Goal: Navigation & Orientation: Find specific page/section

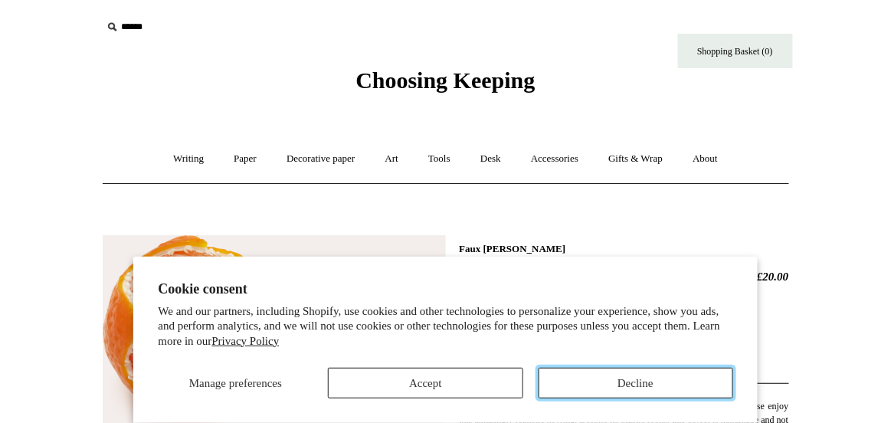
click at [622, 377] on button "Decline" at bounding box center [636, 383] width 195 height 31
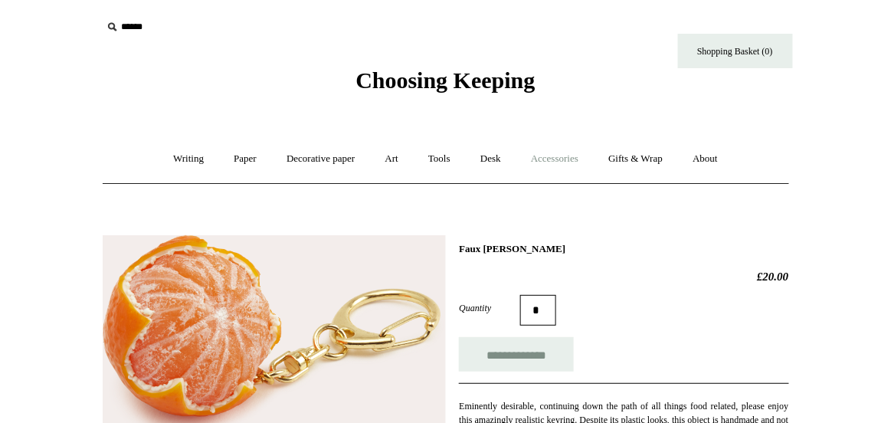
click at [550, 158] on link "Accessories +" at bounding box center [554, 159] width 75 height 41
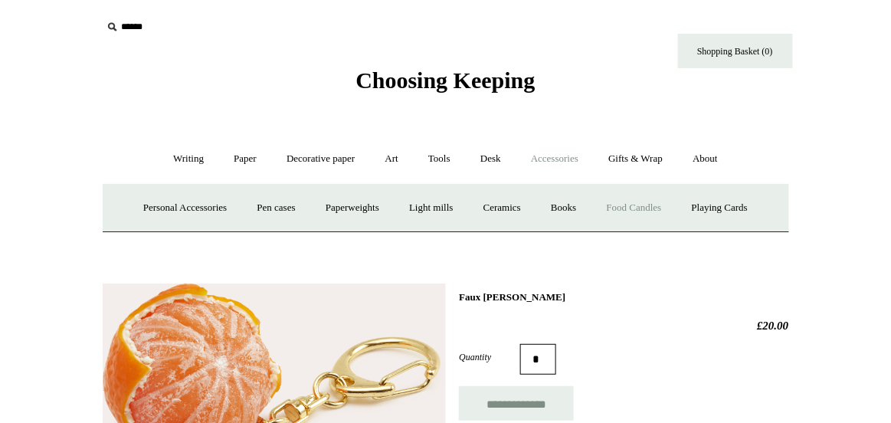
click at [628, 210] on link "Food Candles" at bounding box center [634, 208] width 83 height 41
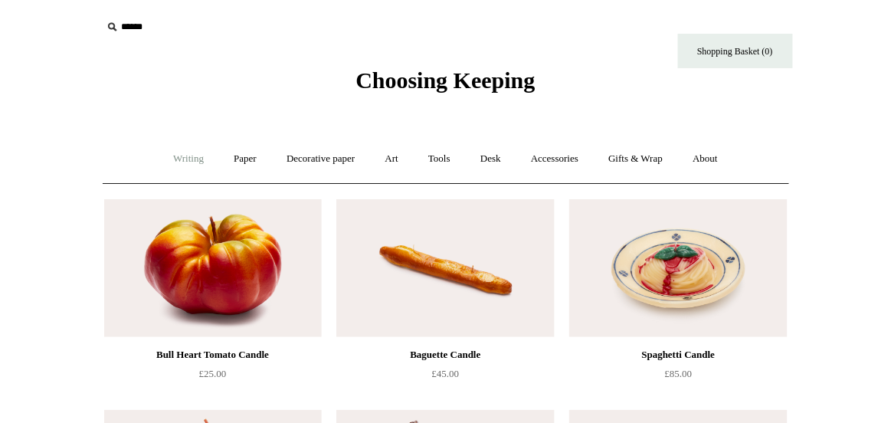
click at [177, 159] on link "Writing +" at bounding box center [188, 159] width 58 height 41
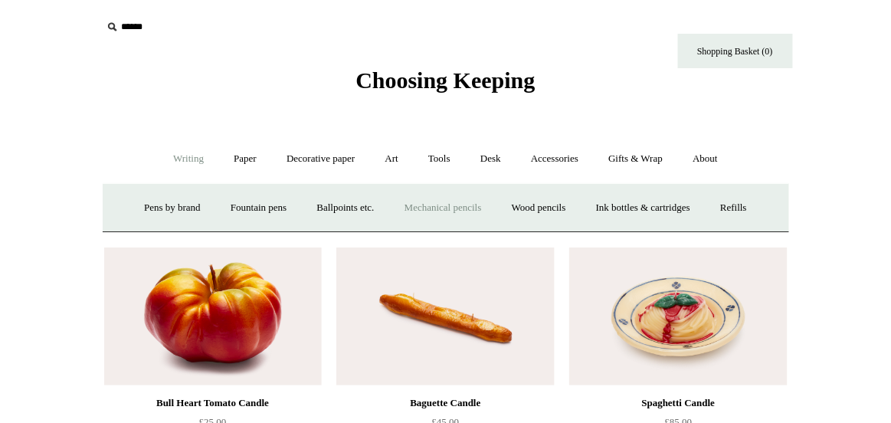
click at [428, 209] on link "Mechanical pencils +" at bounding box center [443, 208] width 105 height 41
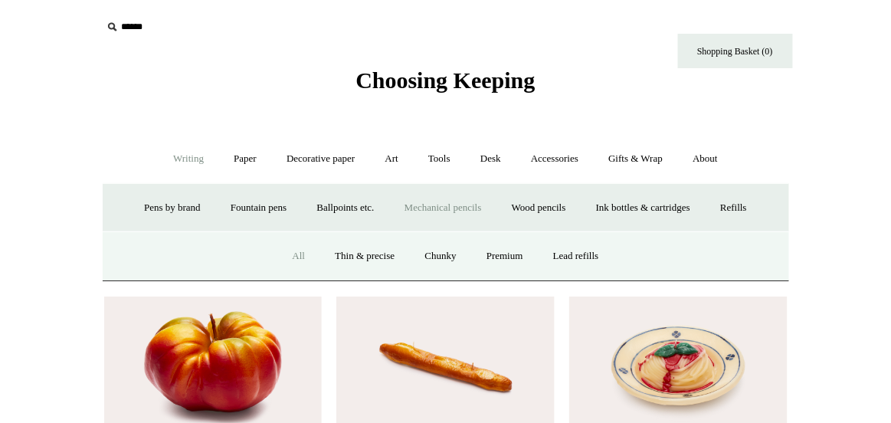
click at [297, 253] on link "All" at bounding box center [298, 256] width 41 height 41
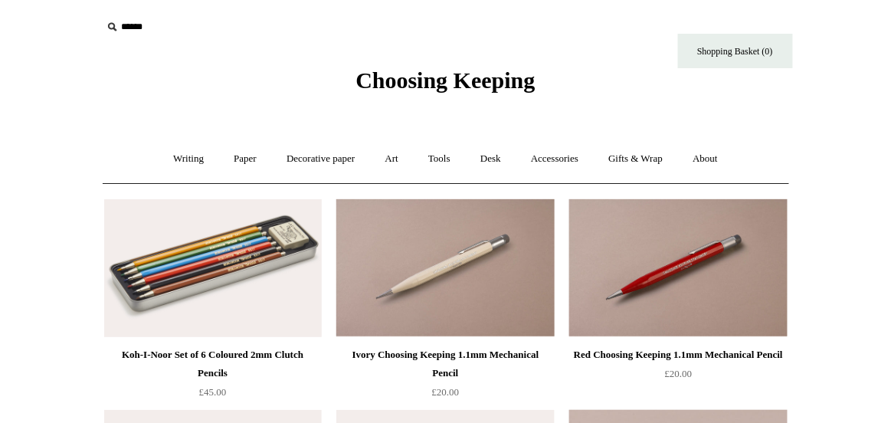
click at [199, 254] on img at bounding box center [213, 268] width 218 height 138
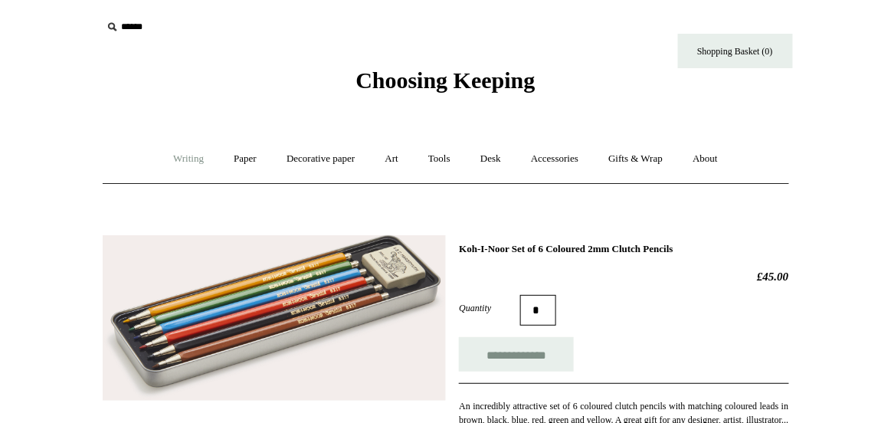
click at [176, 161] on link "Writing +" at bounding box center [188, 159] width 58 height 41
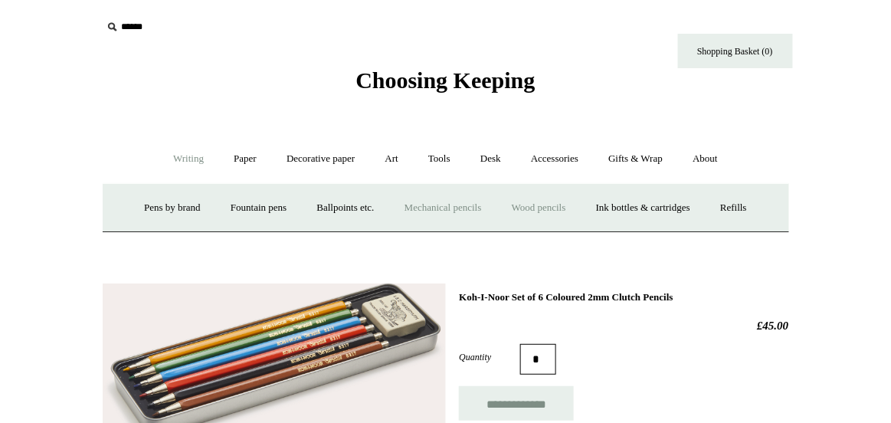
click at [533, 208] on link "Wood pencils +" at bounding box center [539, 208] width 82 height 41
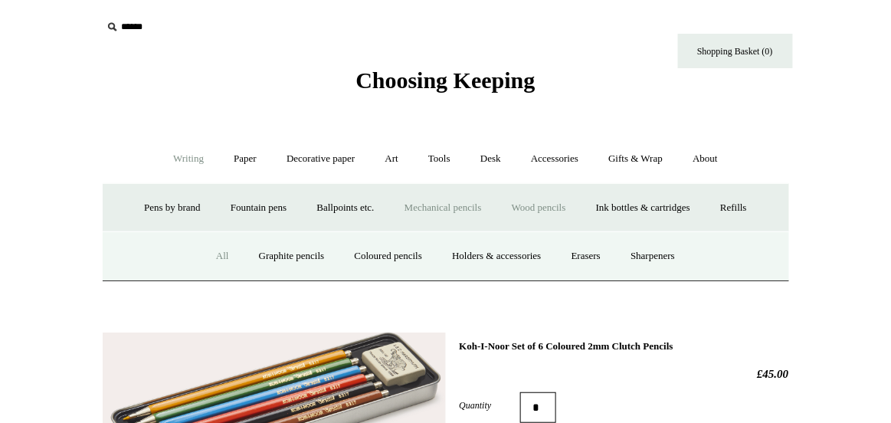
click at [205, 251] on link "All" at bounding box center [222, 256] width 41 height 41
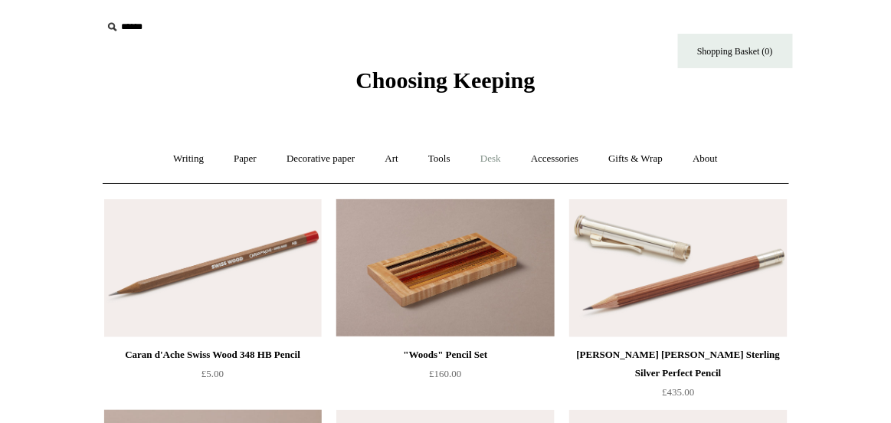
click at [489, 159] on link "Desk +" at bounding box center [491, 159] width 48 height 41
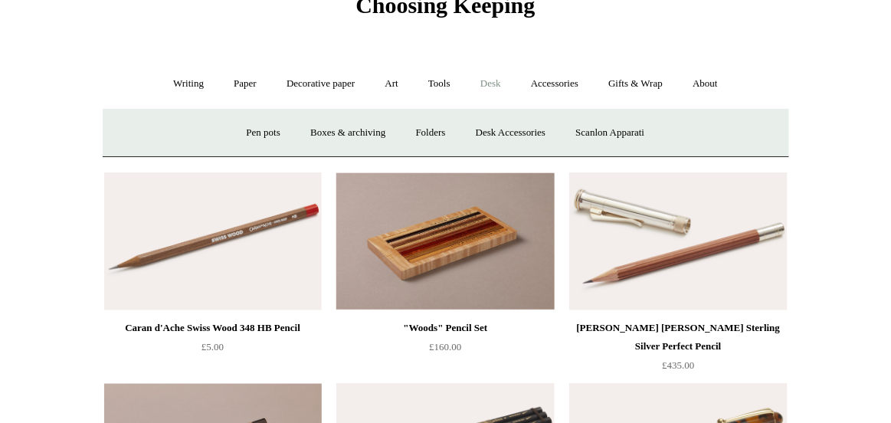
scroll to position [77, 0]
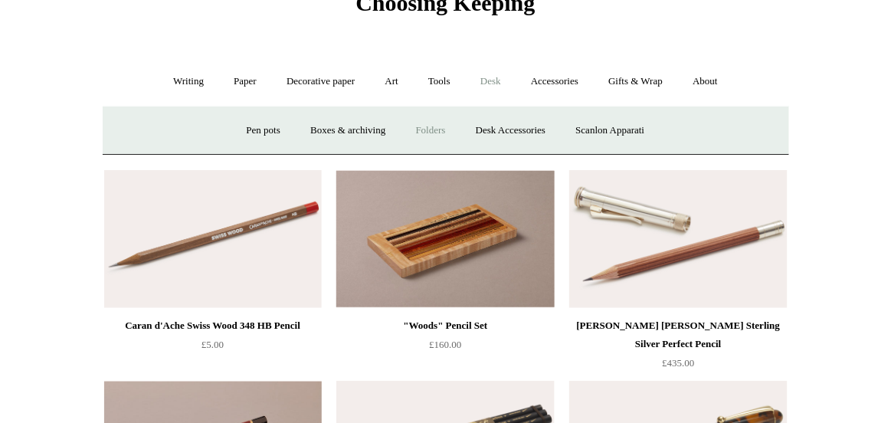
click at [418, 130] on link "Folders" at bounding box center [430, 130] width 57 height 41
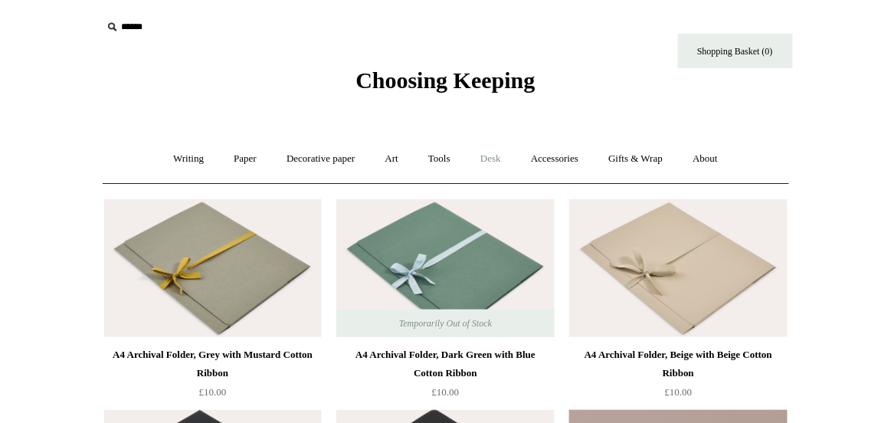
click at [493, 158] on link "Desk +" at bounding box center [491, 159] width 48 height 41
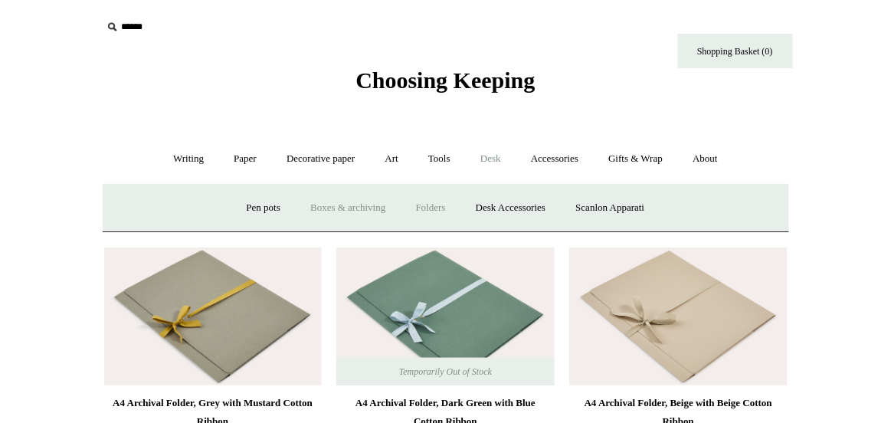
click at [316, 208] on link "Boxes & archiving" at bounding box center [348, 208] width 103 height 41
